Goal: Task Accomplishment & Management: Complete application form

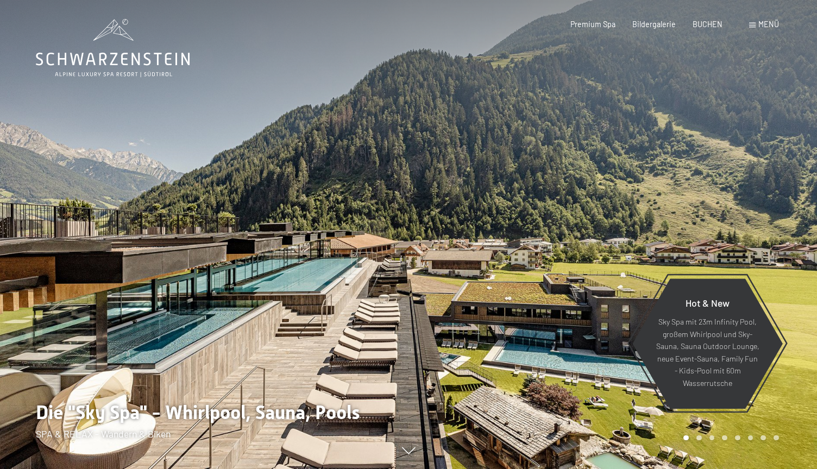
click at [756, 26] on div "Menü" at bounding box center [764, 24] width 30 height 11
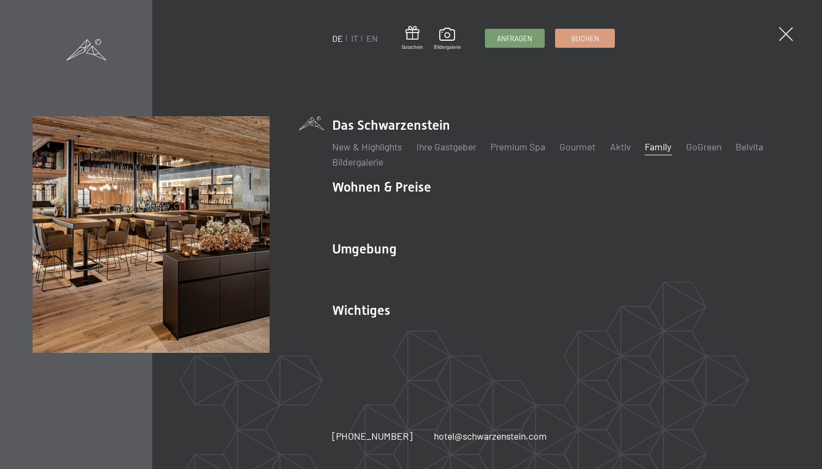
click at [666, 143] on link "Family" at bounding box center [657, 147] width 27 height 12
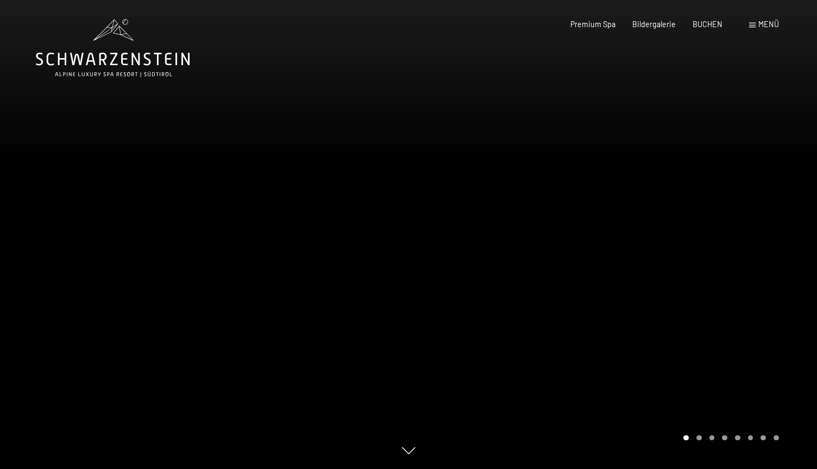
click at [757, 24] on div "Menü" at bounding box center [764, 24] width 30 height 11
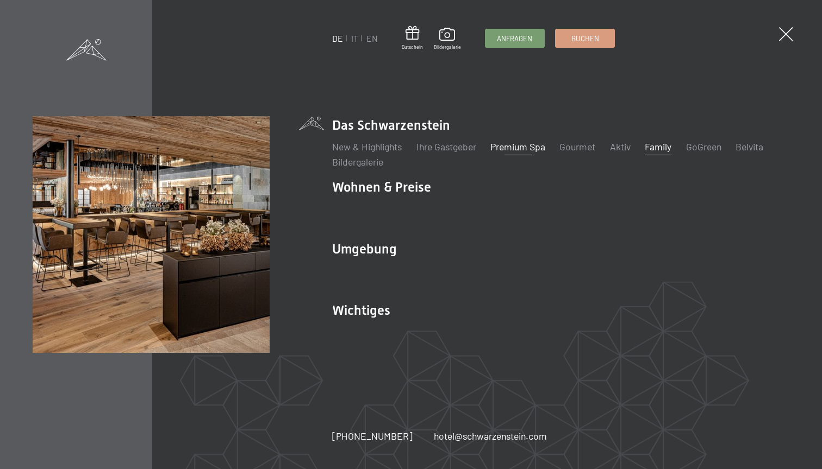
click at [518, 150] on link "Premium Spa" at bounding box center [517, 147] width 55 height 12
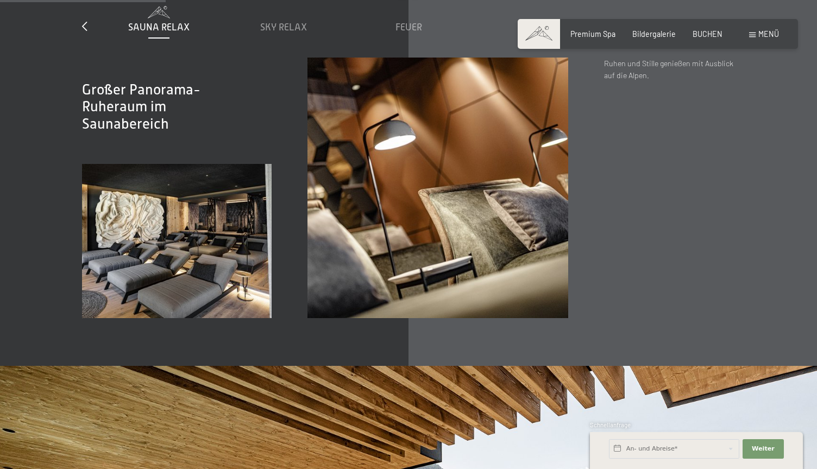
scroll to position [1147, 0]
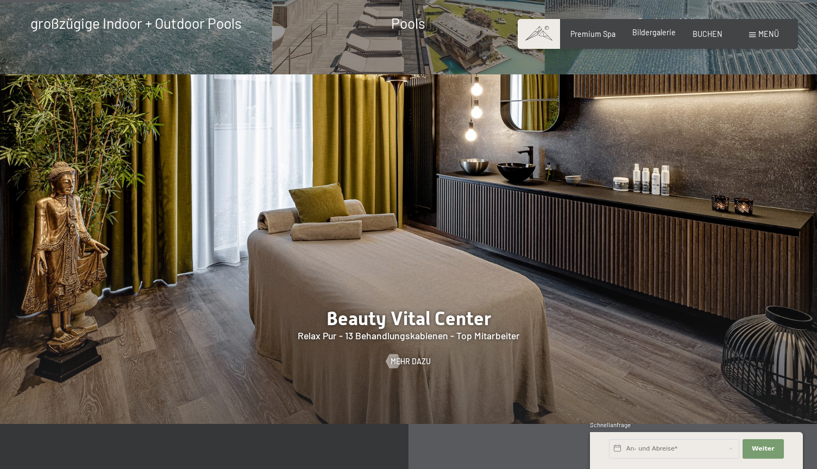
click at [649, 37] on div "Bildergalerie" at bounding box center [654, 32] width 43 height 11
click at [648, 33] on span "Bildergalerie" at bounding box center [654, 32] width 43 height 9
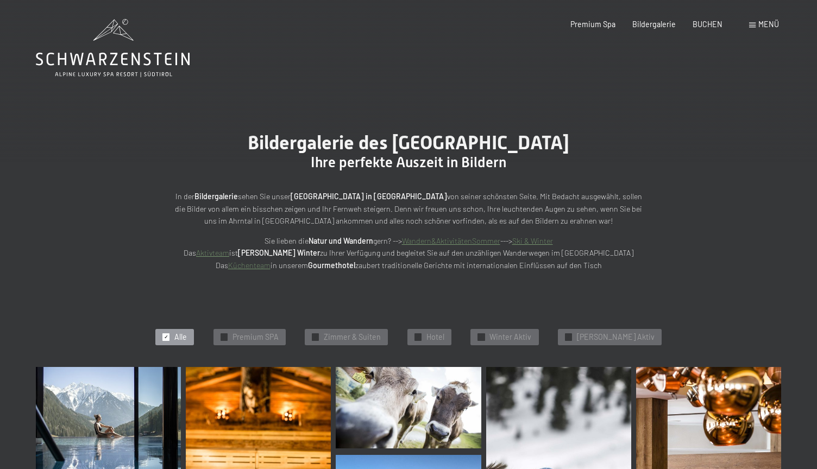
click at [767, 25] on span "Menü" at bounding box center [769, 24] width 21 height 9
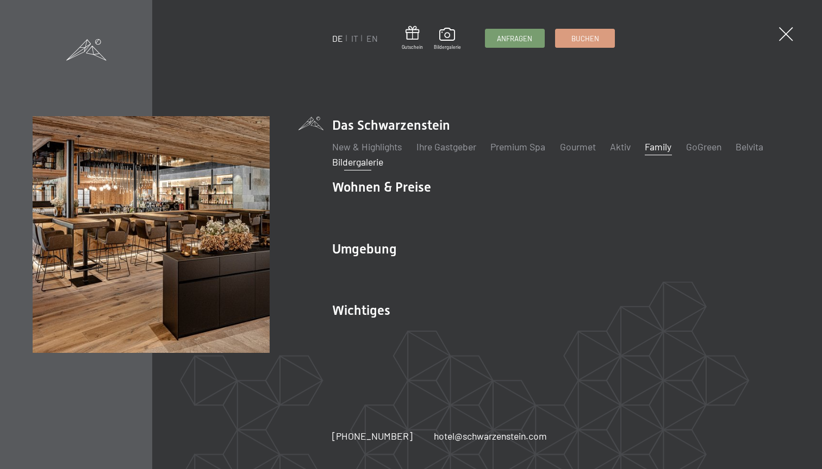
click at [666, 148] on link "Family" at bounding box center [657, 147] width 27 height 12
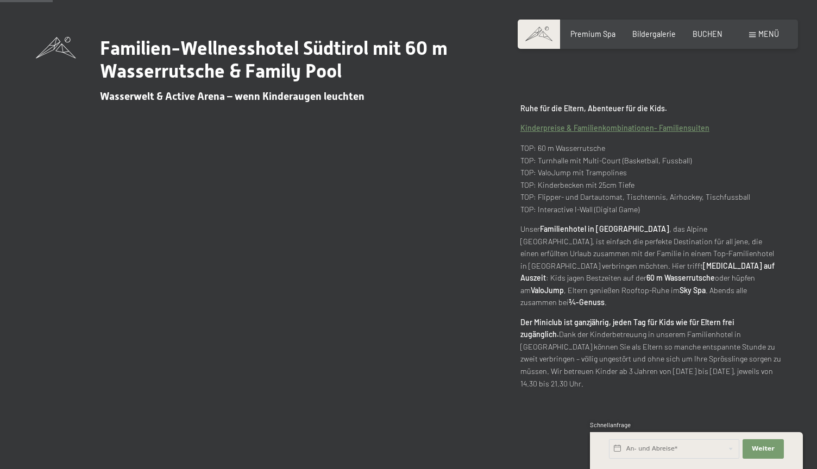
scroll to position [481, 0]
drag, startPoint x: 704, startPoint y: 356, endPoint x: 765, endPoint y: 356, distance: 60.9
click at [765, 356] on p "Der Miniclub ist ganzjährig, jeden Tag für Kids wie für Eltern frei zugänglich.…" at bounding box center [651, 352] width 261 height 73
drag, startPoint x: 633, startPoint y: 355, endPoint x: 728, endPoint y: 355, distance: 94.6
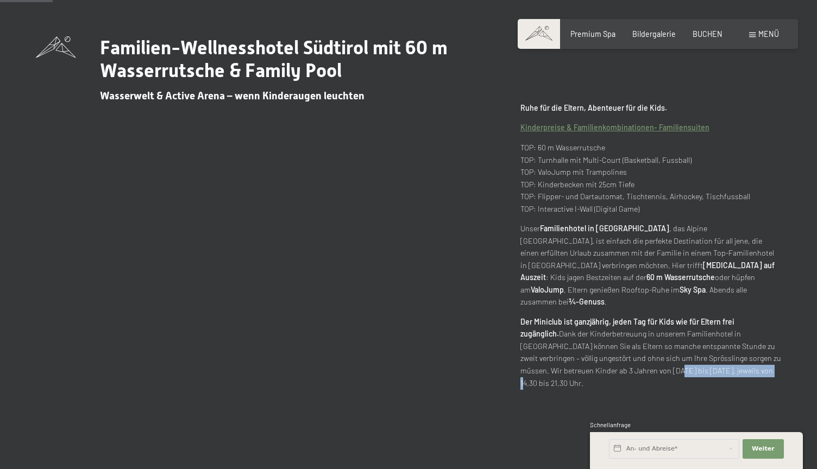
click at [728, 355] on p "Der Miniclub ist ganzjährig, jeden Tag für Kids wie für Eltern frei zugänglich.…" at bounding box center [651, 352] width 261 height 73
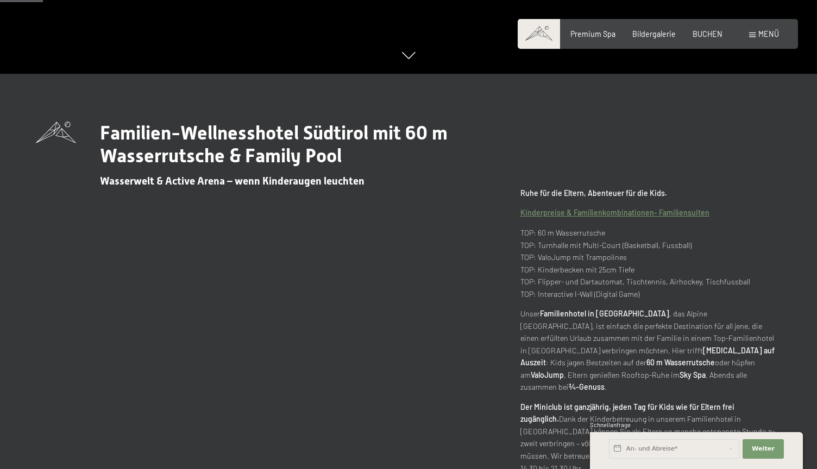
scroll to position [395, 0]
click at [600, 34] on span "Premium Spa" at bounding box center [593, 32] width 45 height 9
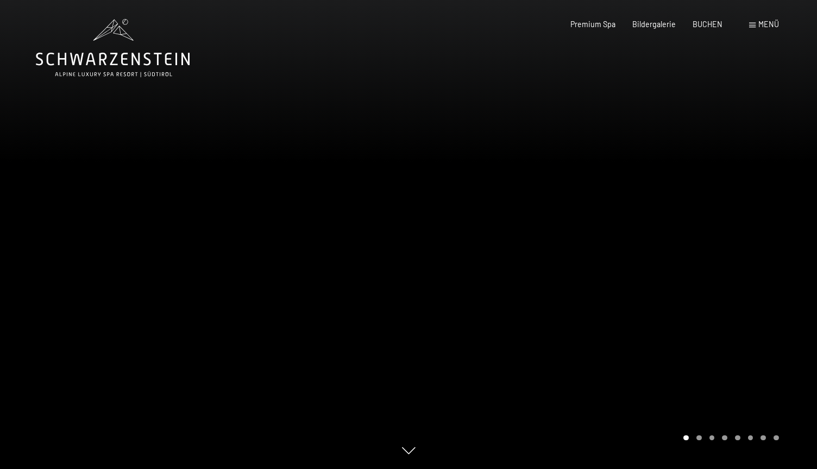
click at [761, 24] on span "Menü" at bounding box center [769, 24] width 21 height 9
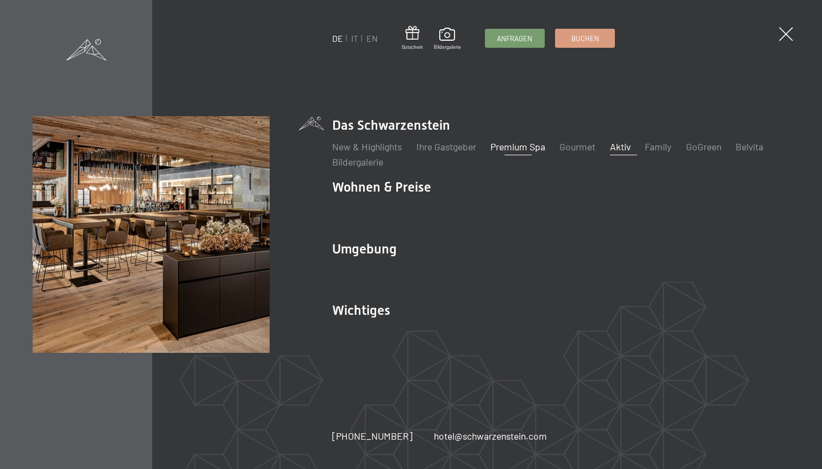
click at [628, 142] on link "Aktiv" at bounding box center [620, 147] width 21 height 12
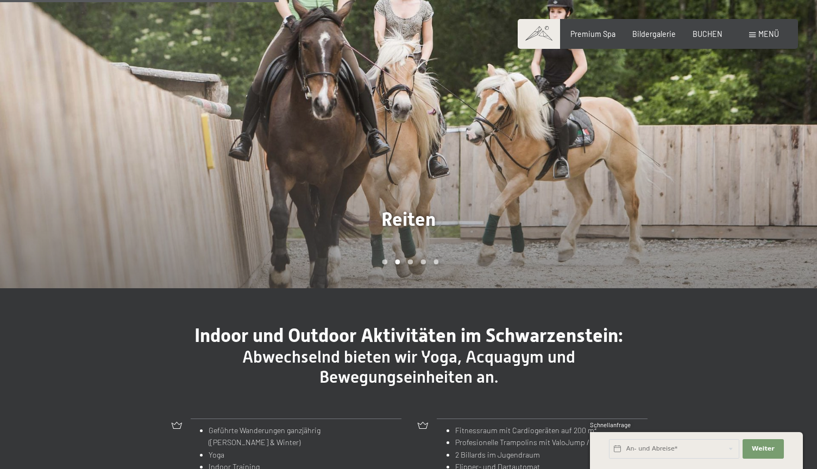
scroll to position [753, 0]
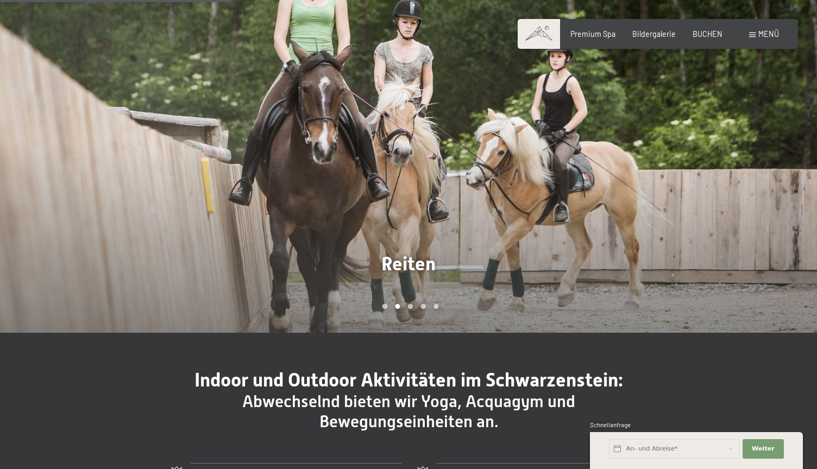
click at [462, 237] on div at bounding box center [613, 158] width 409 height 350
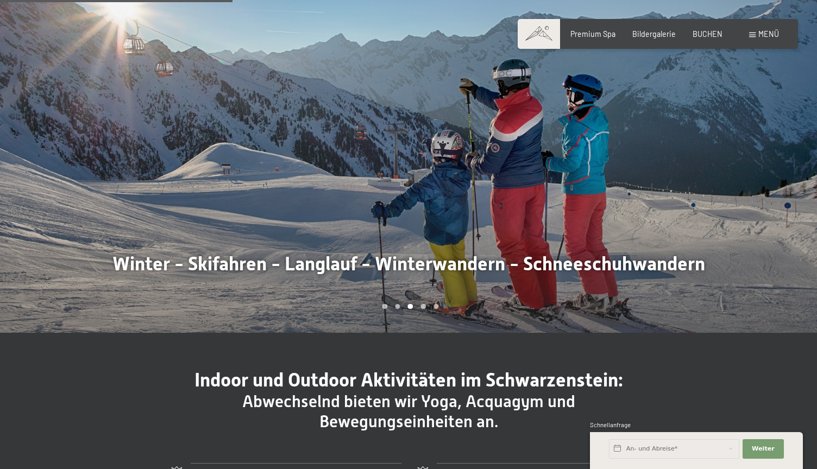
click at [462, 237] on div at bounding box center [613, 158] width 409 height 350
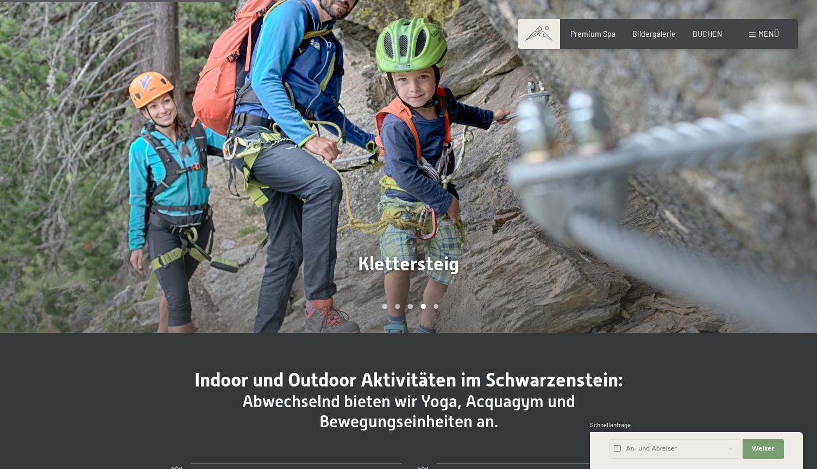
click at [462, 237] on div at bounding box center [613, 158] width 409 height 350
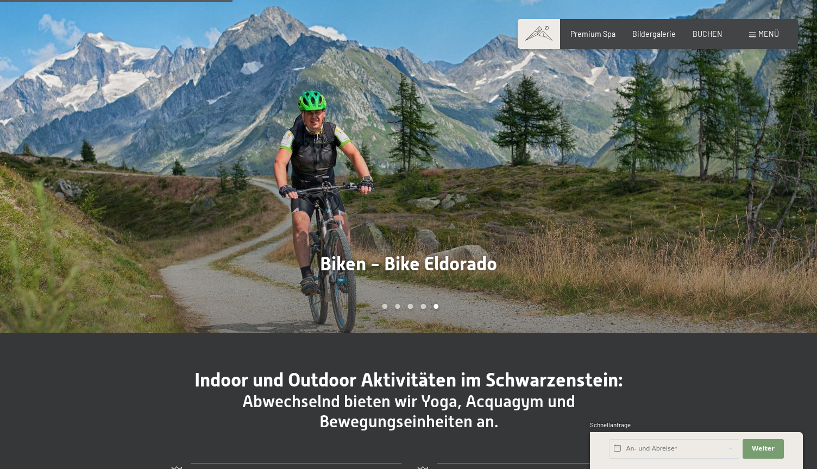
click at [462, 237] on div at bounding box center [613, 158] width 409 height 350
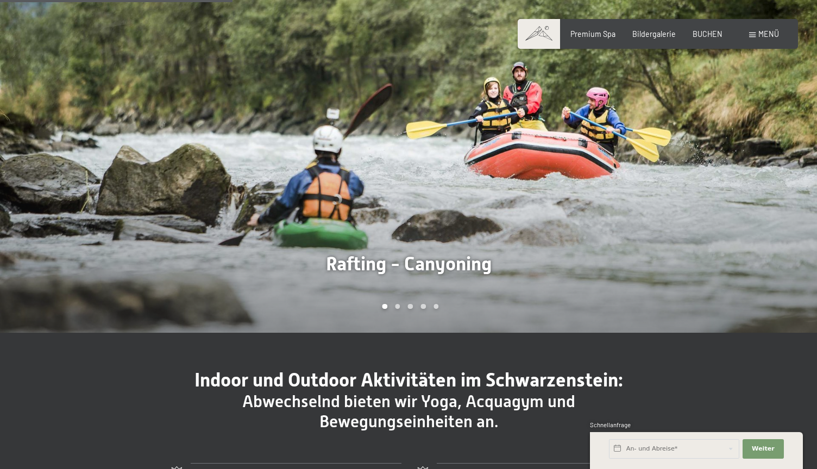
click at [448, 227] on div at bounding box center [613, 158] width 409 height 350
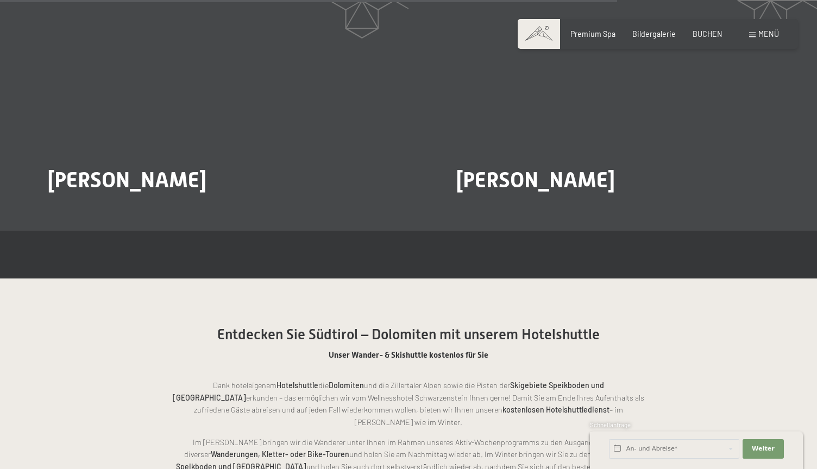
scroll to position [1663, 0]
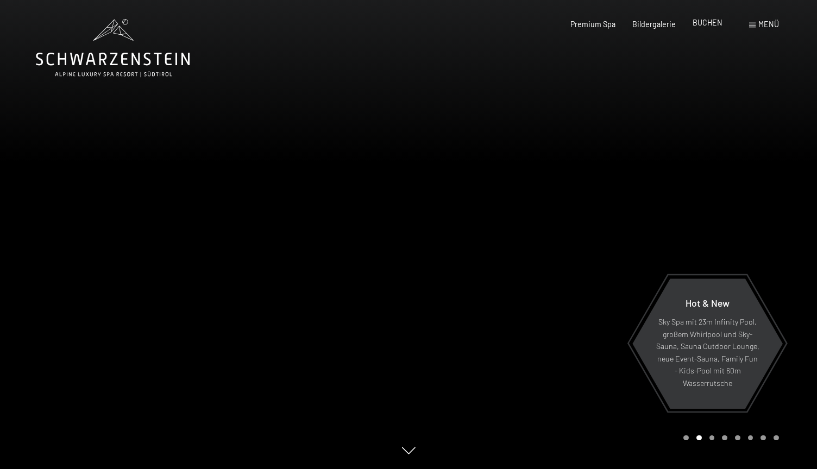
click at [711, 22] on span "BUCHEN" at bounding box center [708, 22] width 30 height 9
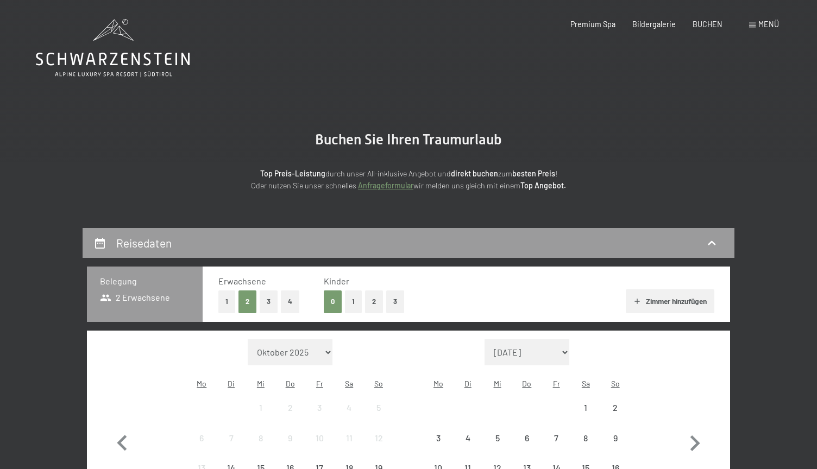
click at [765, 27] on span "Menü" at bounding box center [769, 24] width 21 height 9
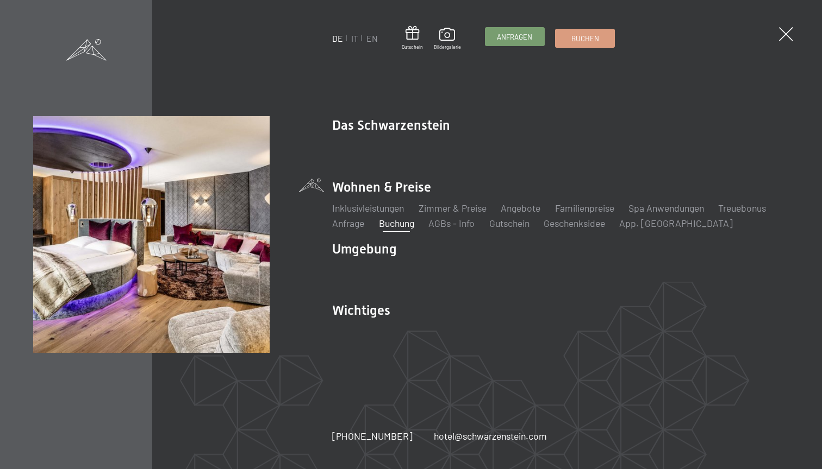
click at [519, 37] on span "Anfragen" at bounding box center [514, 37] width 35 height 10
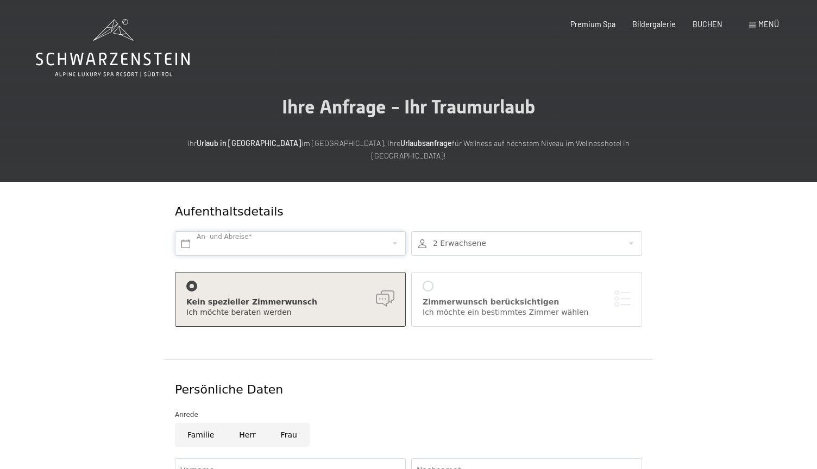
click at [214, 231] on input "text" at bounding box center [290, 243] width 231 height 24
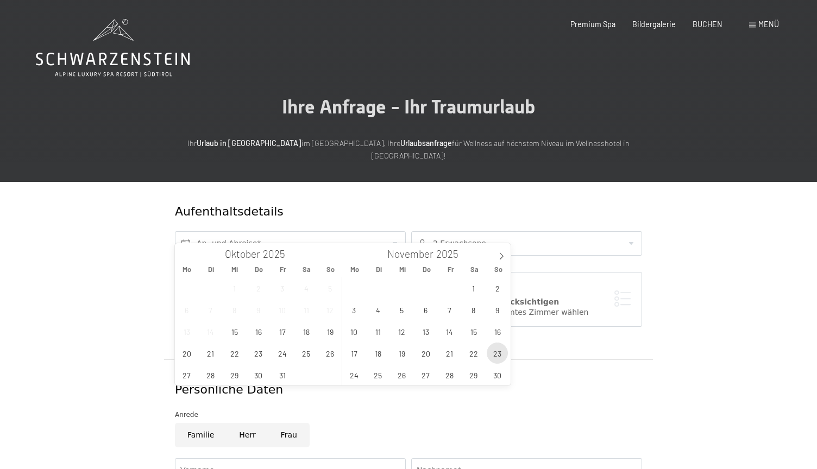
click at [503, 351] on span "23" at bounding box center [497, 353] width 21 height 21
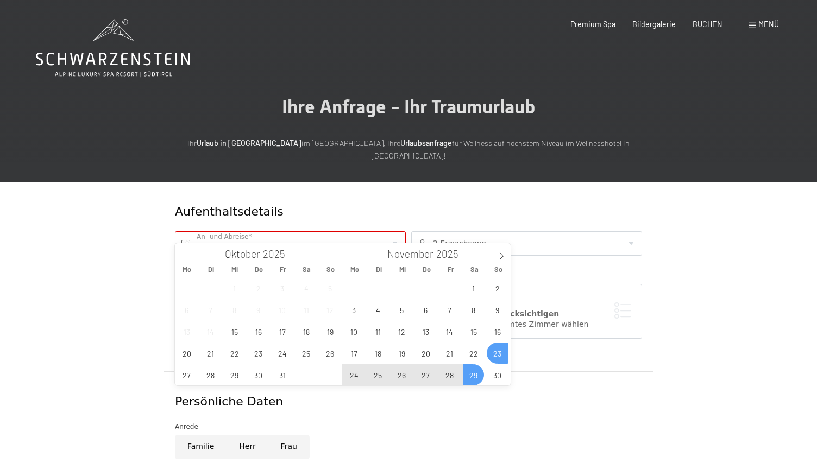
click at [479, 374] on span "29" at bounding box center [473, 375] width 21 height 21
type input "So. 23.11.2025 - Sa. 29.11.2025"
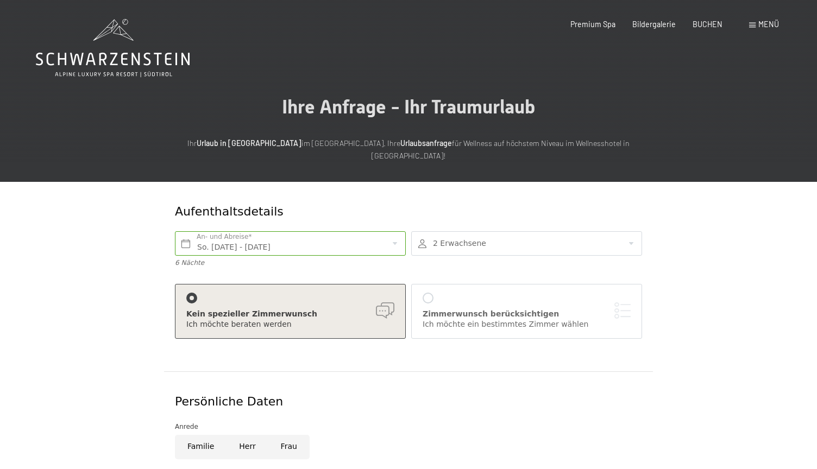
click at [448, 233] on div at bounding box center [526, 243] width 231 height 24
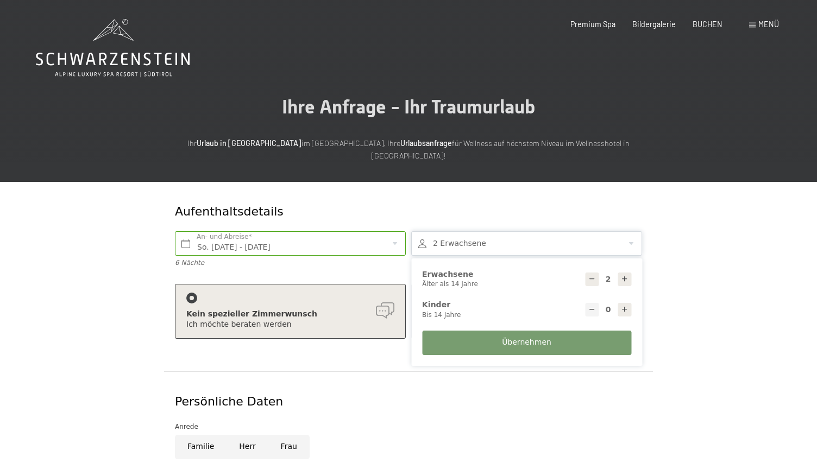
click at [623, 306] on icon at bounding box center [625, 310] width 8 height 8
type input "1"
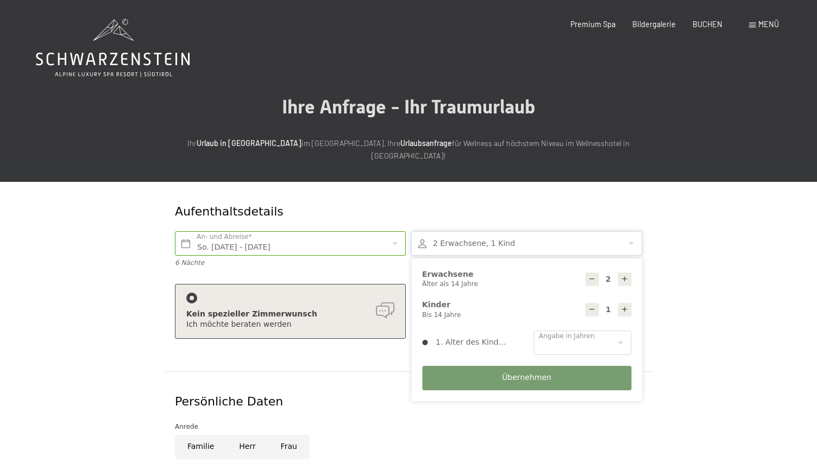
click at [597, 325] on div "1. Alter des Kindes 0 1 2 3 4 5 6 7 8 9 10 11 12 13 14 Angabe in Jahren" at bounding box center [527, 342] width 215 height 35
select select "2"
click at [522, 366] on button "Übernehmen" at bounding box center [526, 378] width 209 height 24
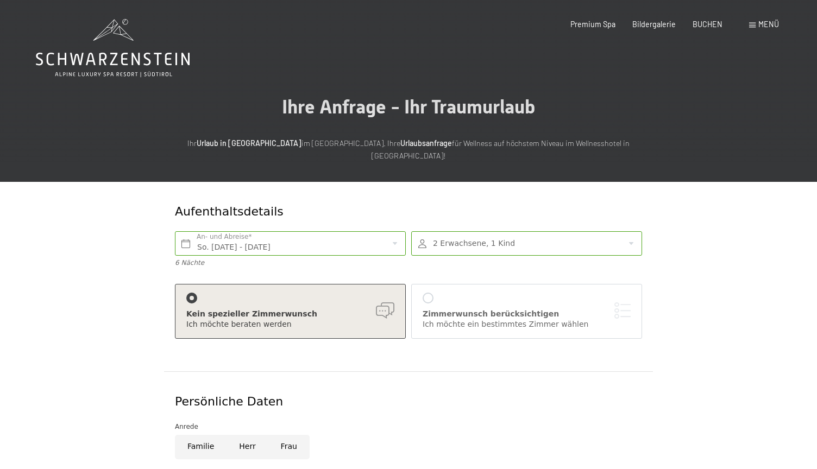
click at [431, 320] on div "Ich möchte ein bestimmtes Zimmer wählen" at bounding box center [527, 325] width 208 height 11
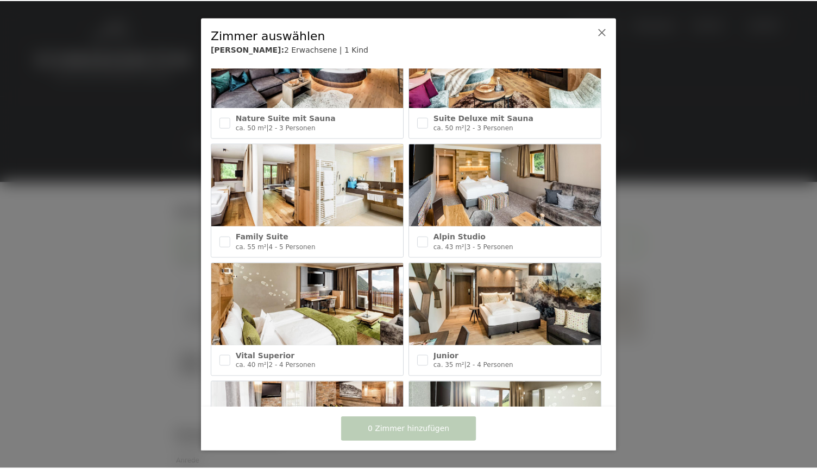
scroll to position [406, 0]
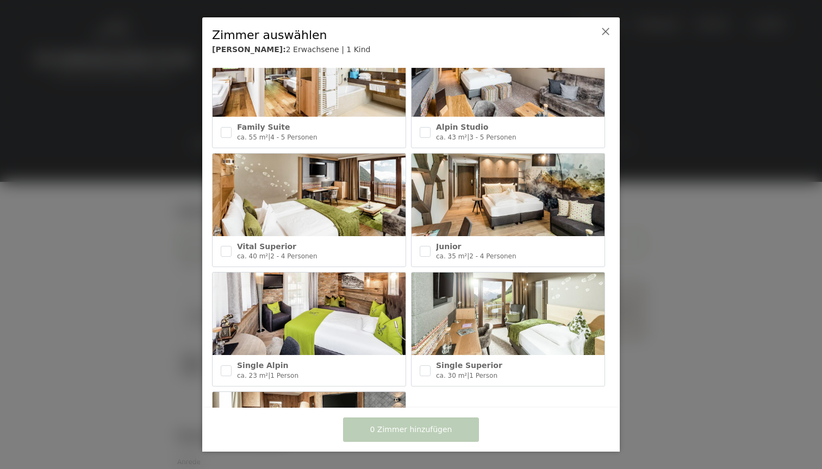
click at [186, 191] on div at bounding box center [411, 234] width 822 height 469
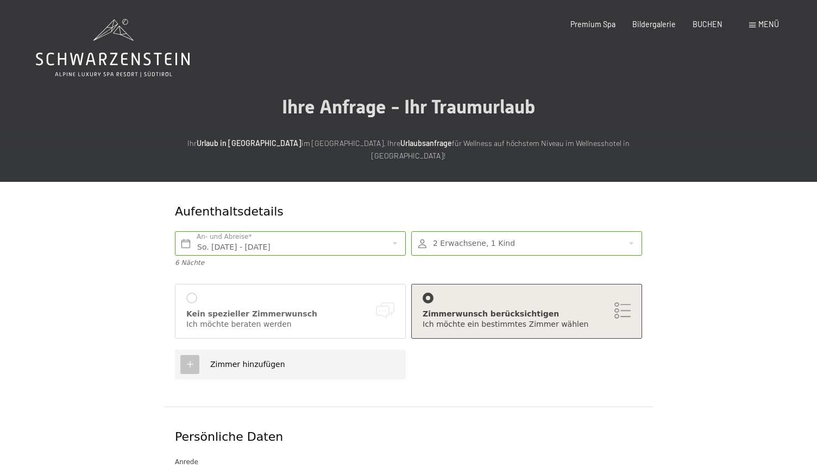
click at [311, 309] on div "Kein spezieller Zimmerwunsch" at bounding box center [290, 314] width 208 height 11
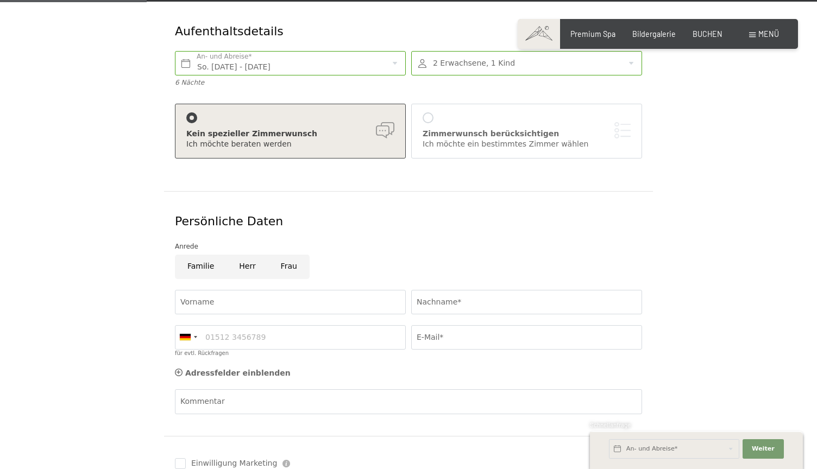
scroll to position [277, 0]
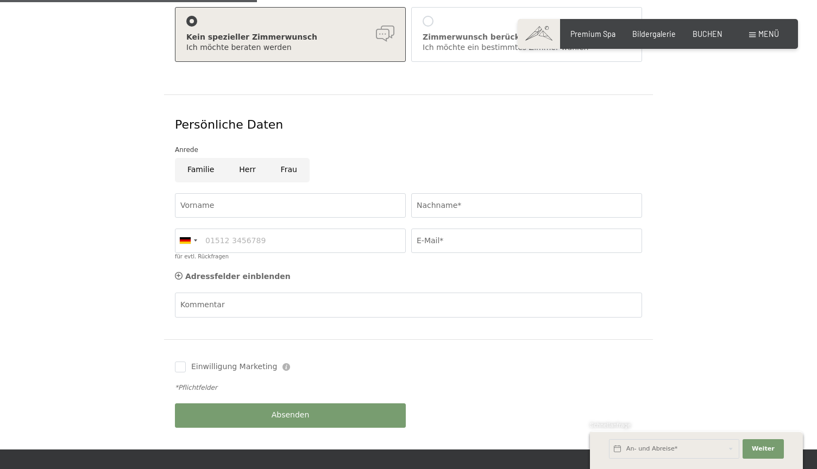
click at [204, 158] on input "Familie" at bounding box center [201, 170] width 52 height 24
radio input "true"
type input "Zino"
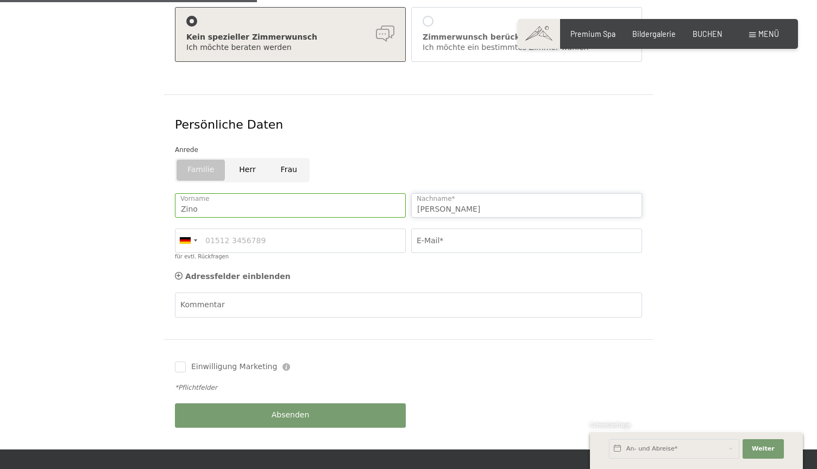
type input "Soyka"
type input "015731426004"
type input "zino.soyka@icloud.com"
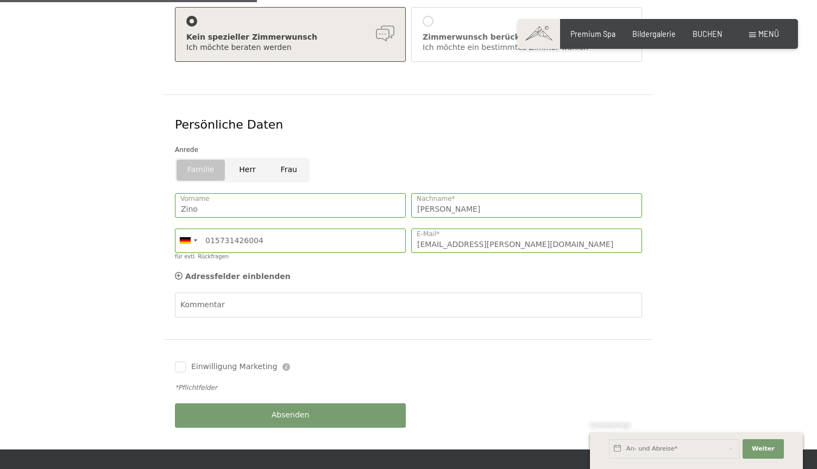
click at [209, 362] on span "Einwilligung Marketing" at bounding box center [234, 367] width 86 height 11
click at [186, 362] on input "Einwilligung Marketing" at bounding box center [180, 367] width 11 height 11
click at [183, 362] on input "Einwilligung Marketing" at bounding box center [180, 367] width 11 height 11
checkbox input "true"
click at [217, 404] on button "Absenden" at bounding box center [290, 416] width 231 height 24
